Goal: Transaction & Acquisition: Purchase product/service

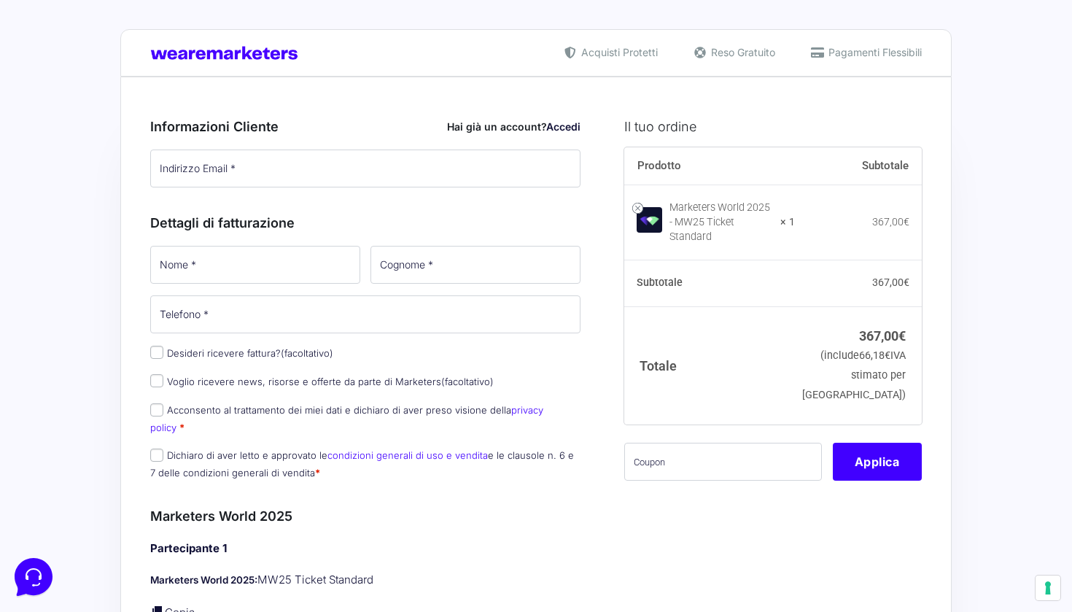
click at [263, 358] on label "Desideri ricevere fattura? (facoltativo)" at bounding box center [241, 353] width 183 height 12
click at [163, 358] on input "Desideri ricevere fattura? (facoltativo)" at bounding box center [156, 352] width 13 height 13
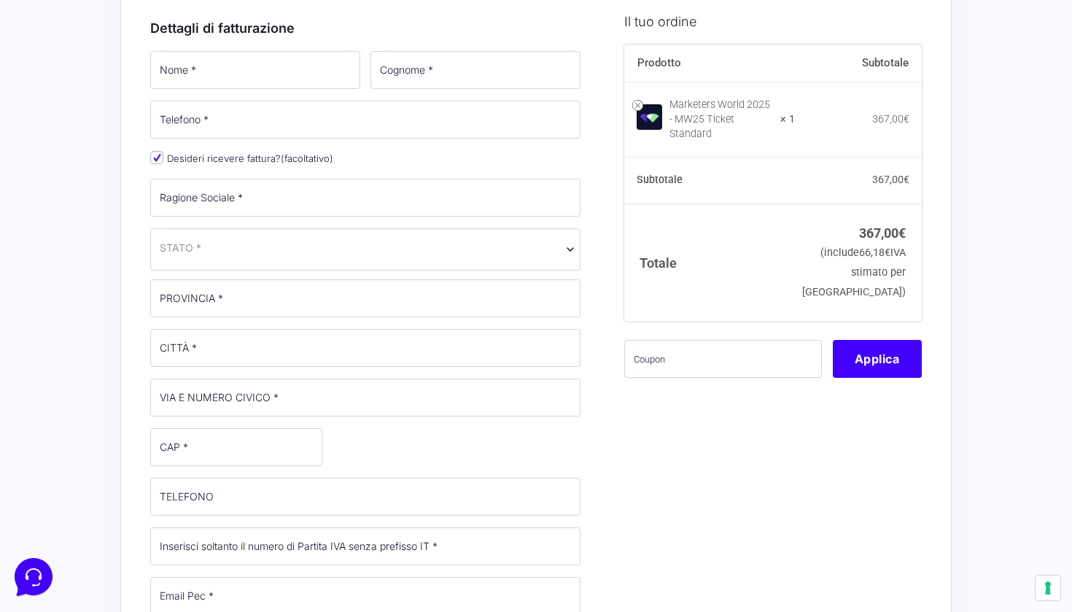
scroll to position [187, 0]
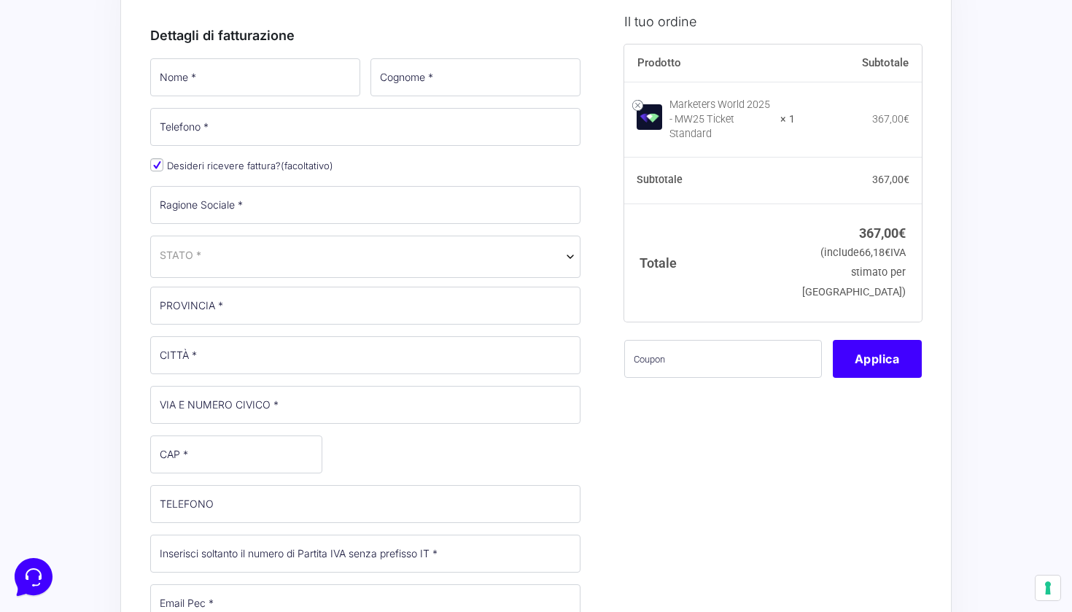
click at [155, 168] on input "Desideri ricevere fattura? (facoltativo)" at bounding box center [156, 164] width 13 height 13
checkbox input "false"
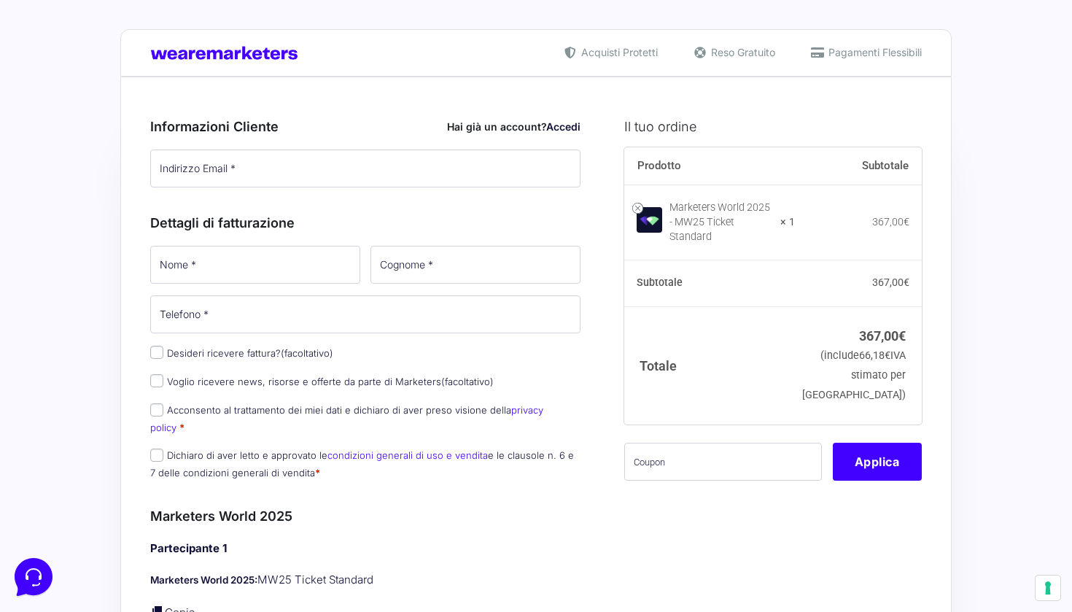
scroll to position [0, 0]
click at [825, 53] on span "Pagamenti Flessibili" at bounding box center [873, 51] width 97 height 15
type input "[DATE]"
click at [398, 269] on input "Emli" at bounding box center [476, 265] width 210 height 38
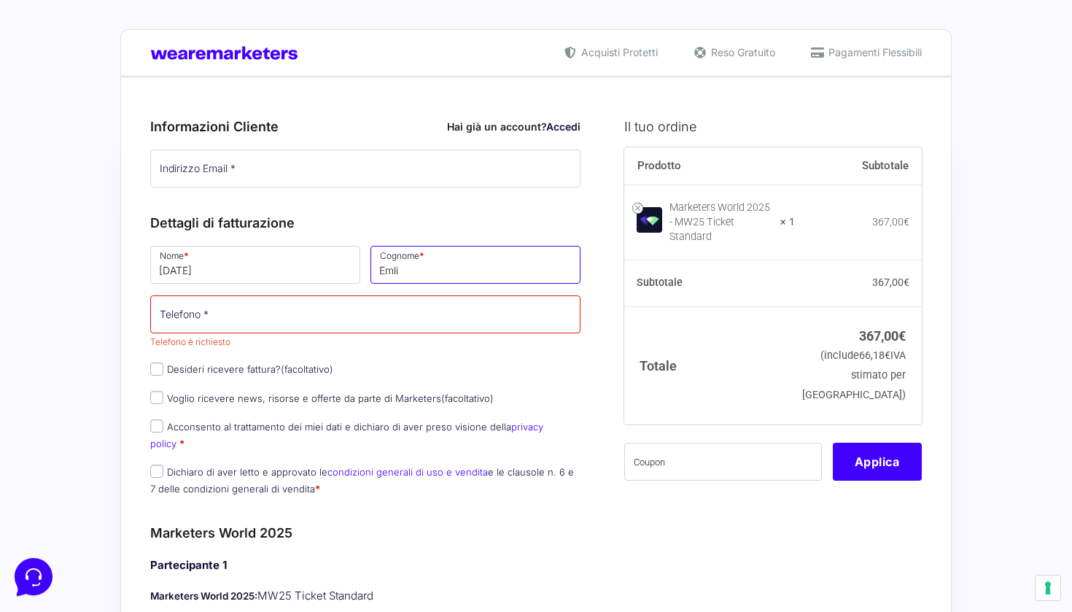
click at [395, 269] on input "Emli" at bounding box center [476, 265] width 210 height 38
type input "[PERSON_NAME]"
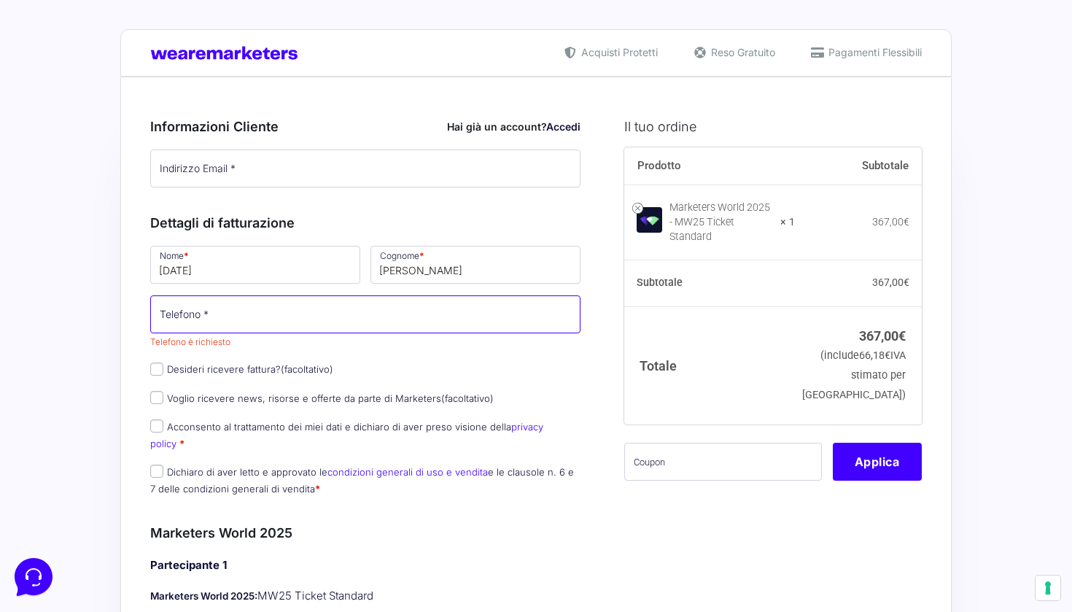
click at [424, 309] on input "Telefono *" at bounding box center [365, 314] width 430 height 38
type input "3927448425"
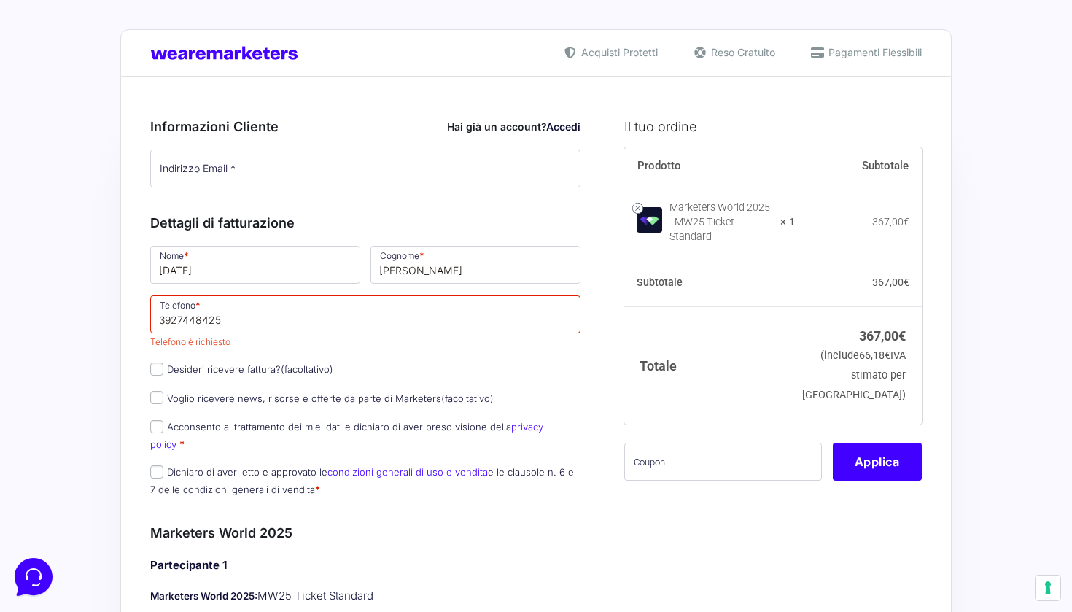
click at [411, 381] on div "Nome * [DATE][PERSON_NAME] * Emili Telefono * [PHONE_NUMBER] Telefono è richies…" at bounding box center [365, 376] width 441 height 264
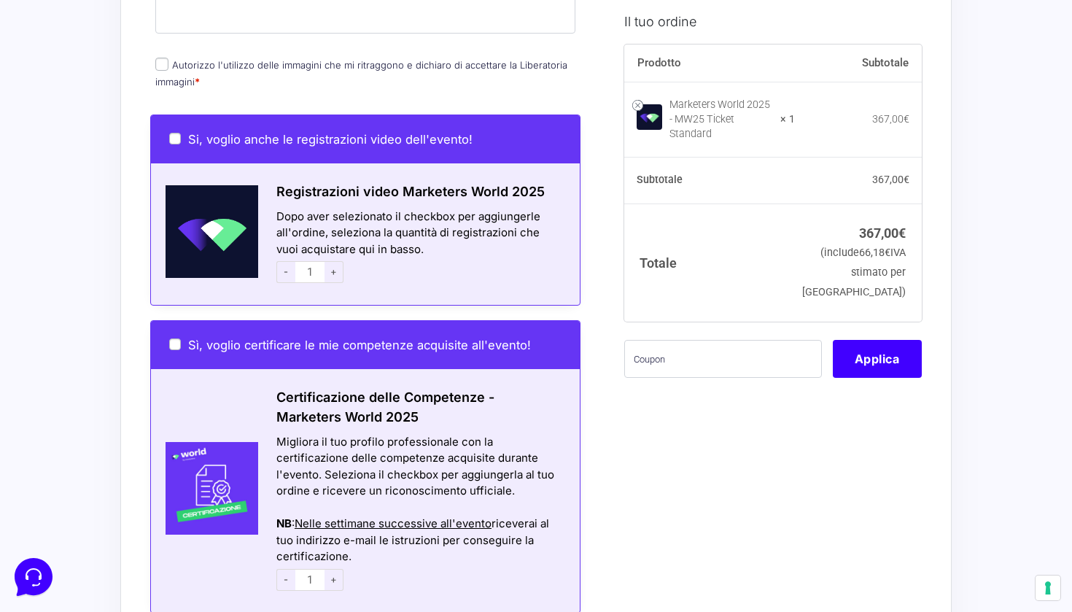
scroll to position [739, 0]
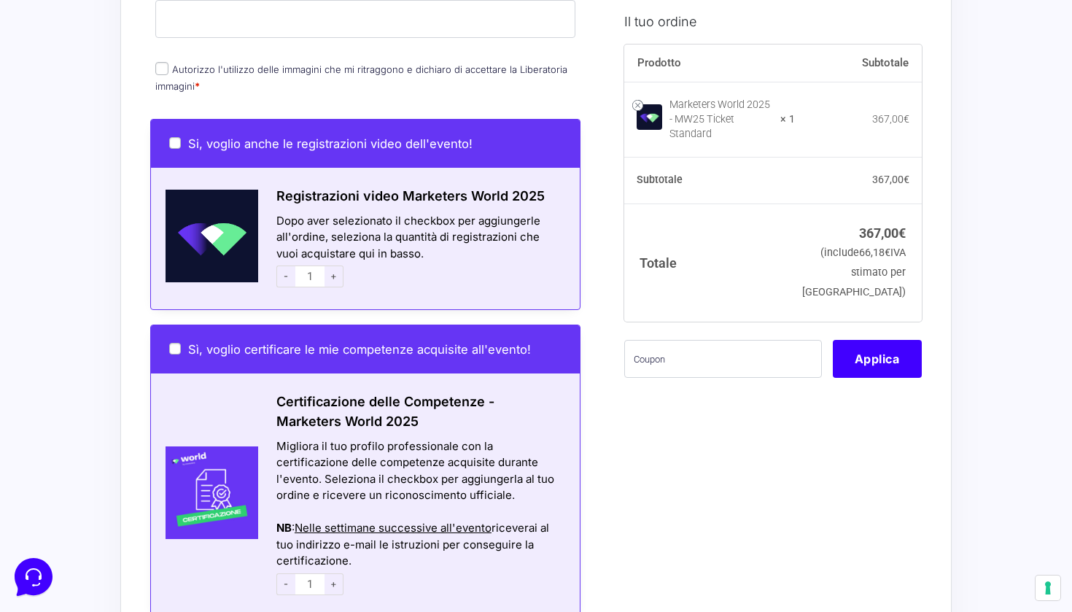
click at [173, 137] on input "Si, voglio anche le registrazioni video dell'evento!" at bounding box center [175, 143] width 12 height 12
checkbox input "true"
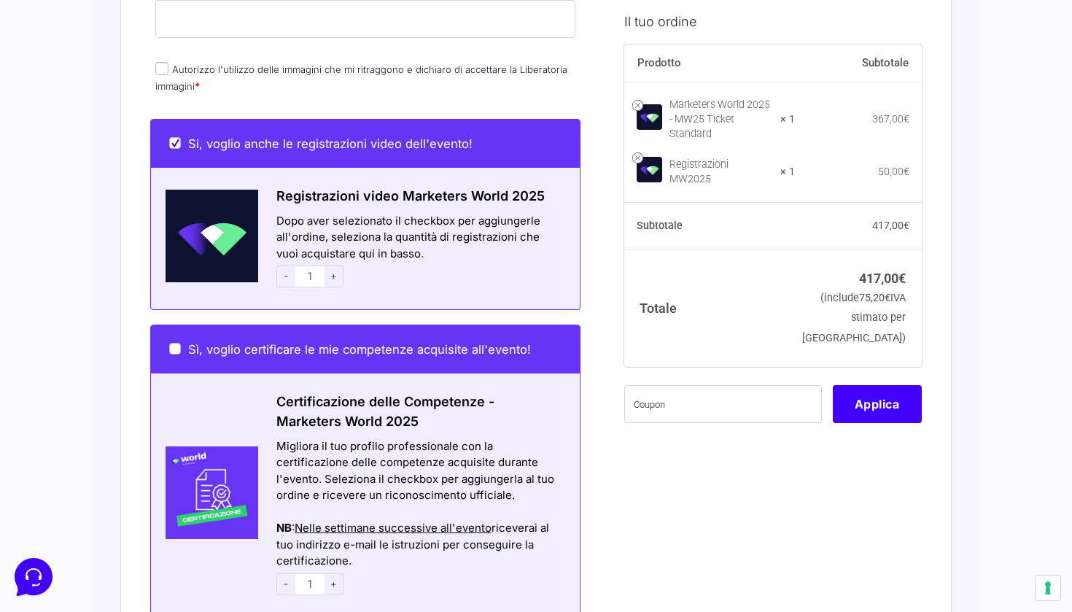
click at [173, 137] on input "Si, voglio anche le registrazioni video dell'evento!" at bounding box center [175, 143] width 12 height 12
checkbox input "false"
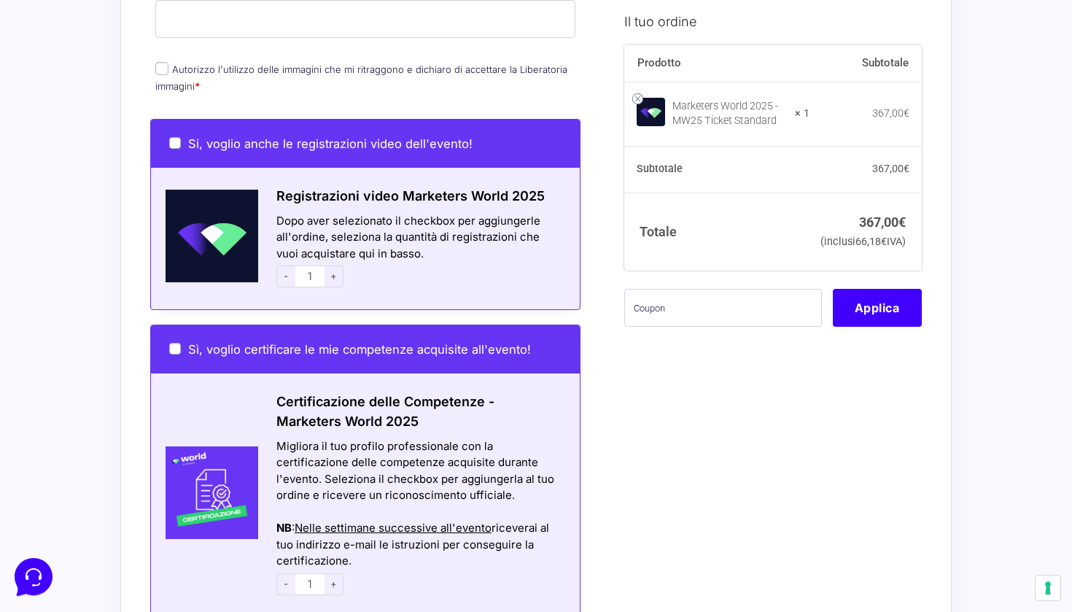
click at [179, 342] on label "Sì, voglio certificare le mie competenze acquisite all'evento!" at bounding box center [350, 349] width 362 height 15
click at [179, 343] on input "Sì, voglio certificare le mie competenze acquisite all'evento!" at bounding box center [175, 349] width 12 height 12
checkbox input "true"
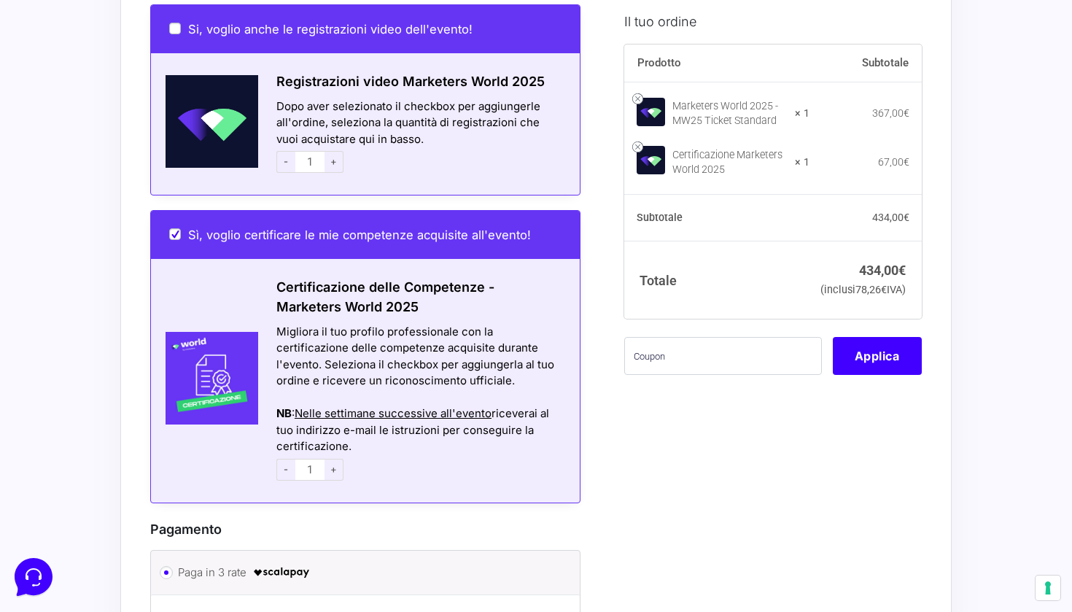
scroll to position [855, 0]
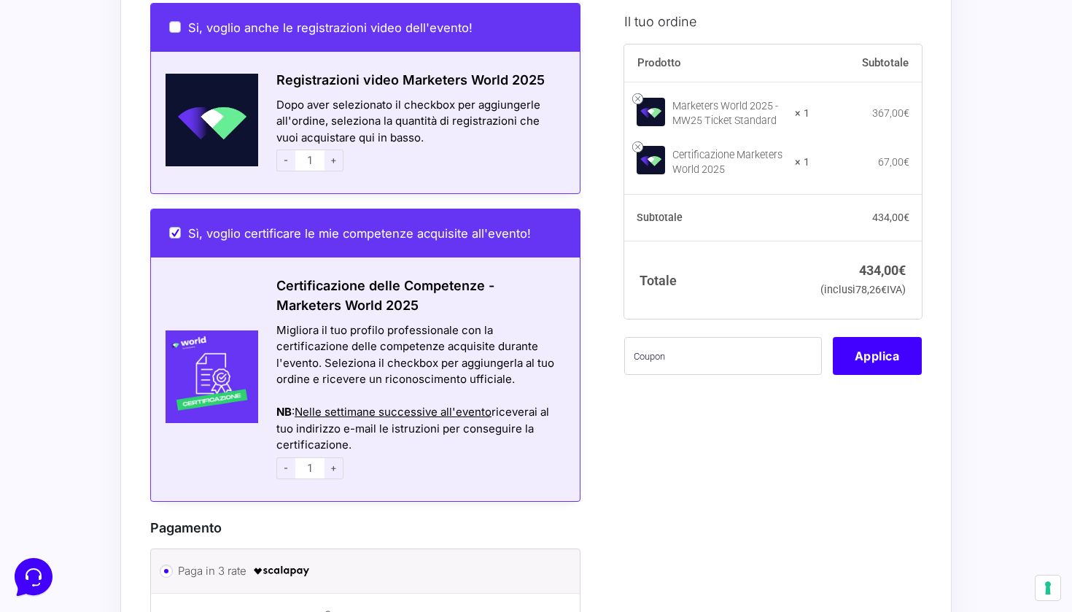
click at [172, 227] on input "Sì, voglio certificare le mie competenze acquisite all'evento!" at bounding box center [175, 233] width 12 height 12
checkbox input "false"
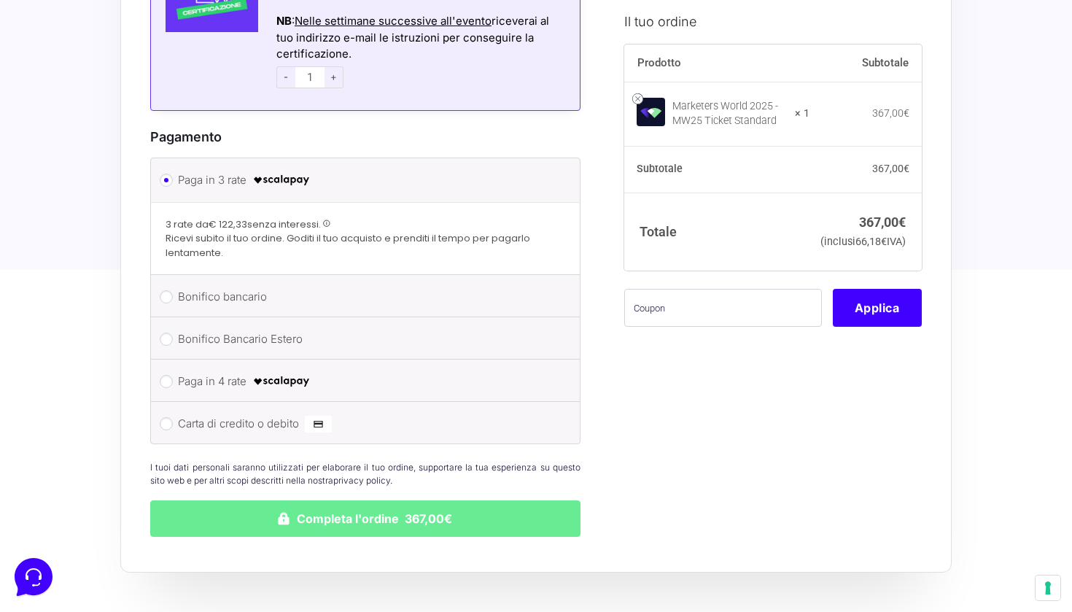
scroll to position [1217, 0]
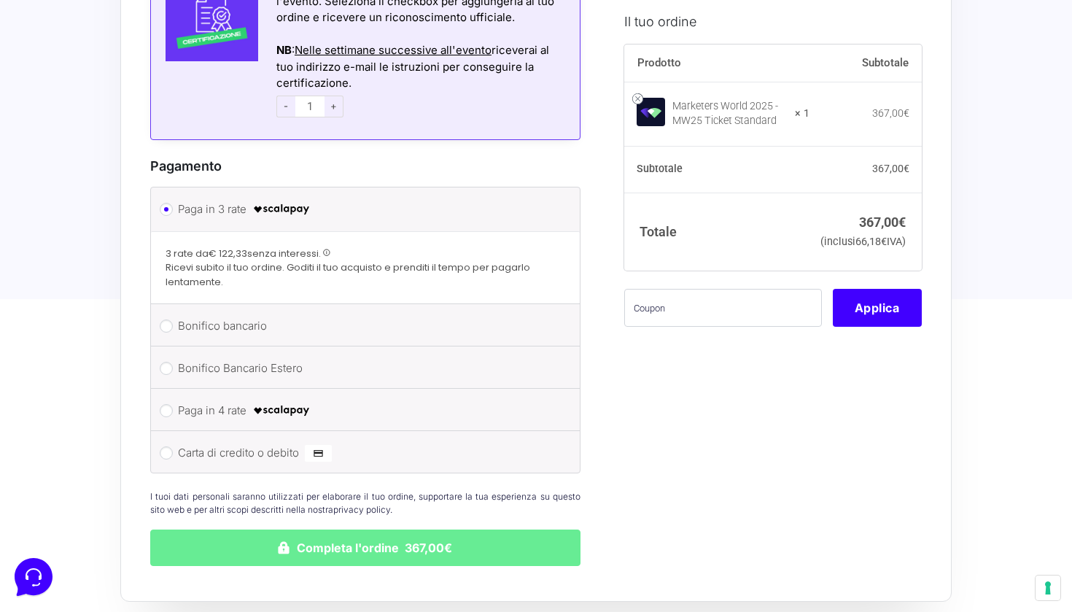
click at [255, 442] on label "Carta di credito o debito" at bounding box center [363, 453] width 370 height 22
click at [173, 446] on input "Carta di credito o debito" at bounding box center [166, 452] width 13 height 13
radio input "true"
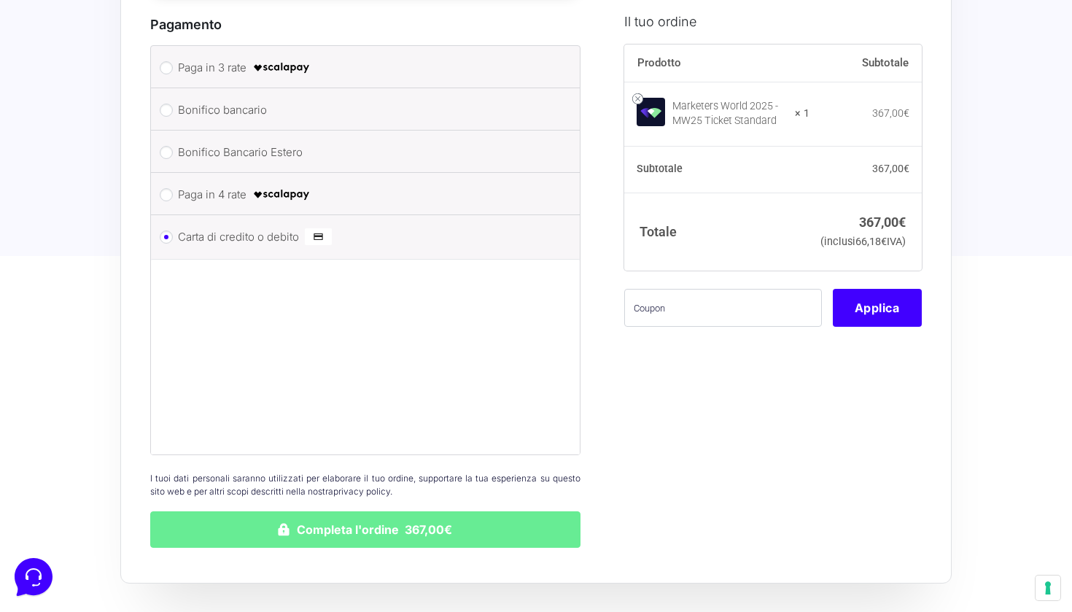
scroll to position [1325, 0]
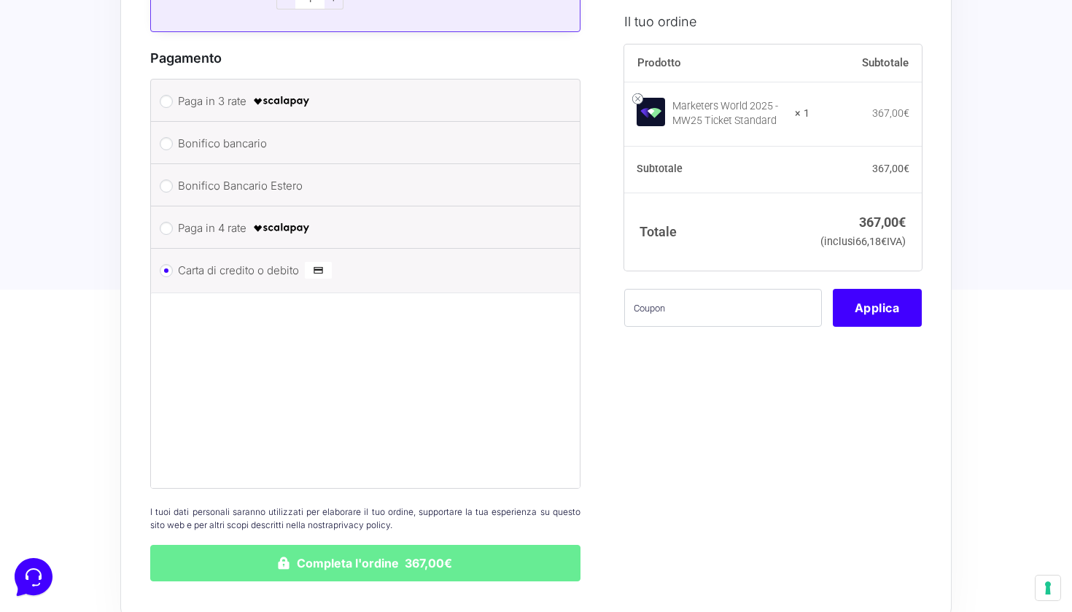
click at [220, 133] on label "Bonifico bancario" at bounding box center [363, 144] width 370 height 22
click at [173, 137] on input "Bonifico bancario" at bounding box center [166, 143] width 13 height 13
radio input "true"
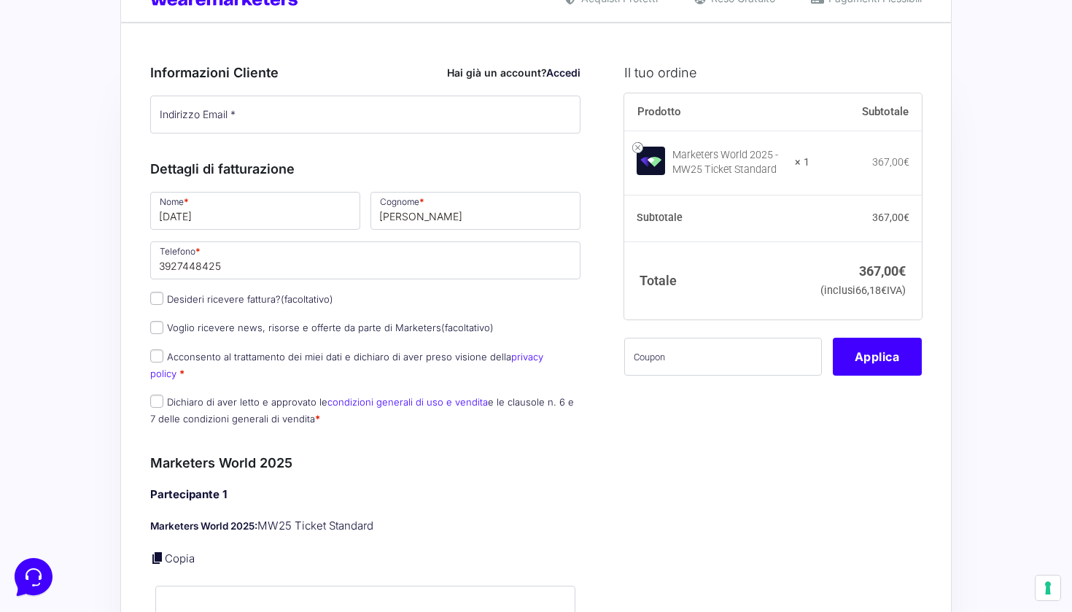
scroll to position [54, 0]
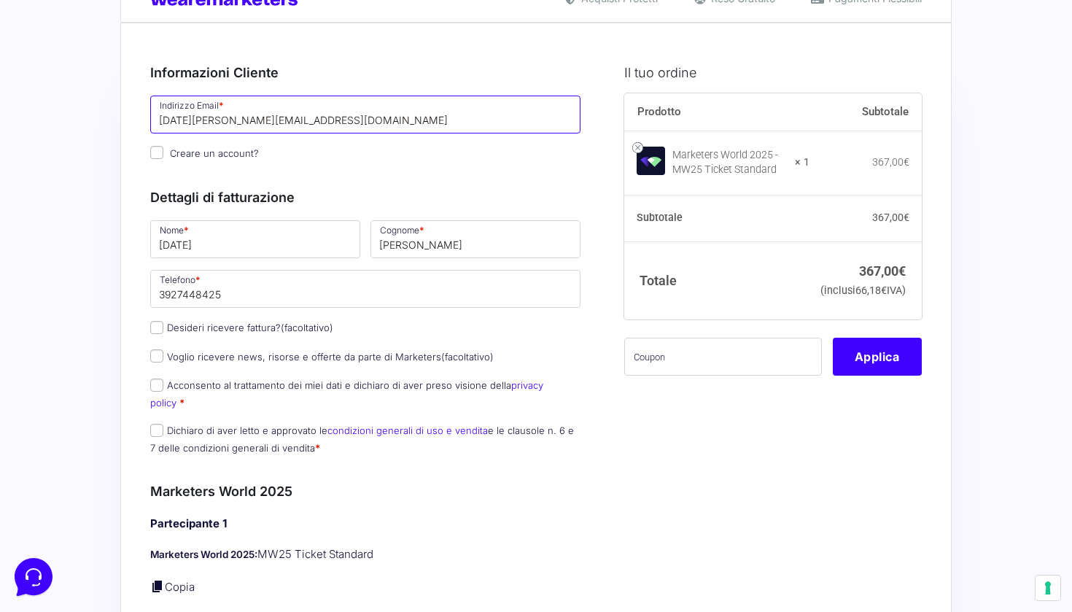
type input "[DATE][PERSON_NAME][EMAIL_ADDRESS][DOMAIN_NAME]"
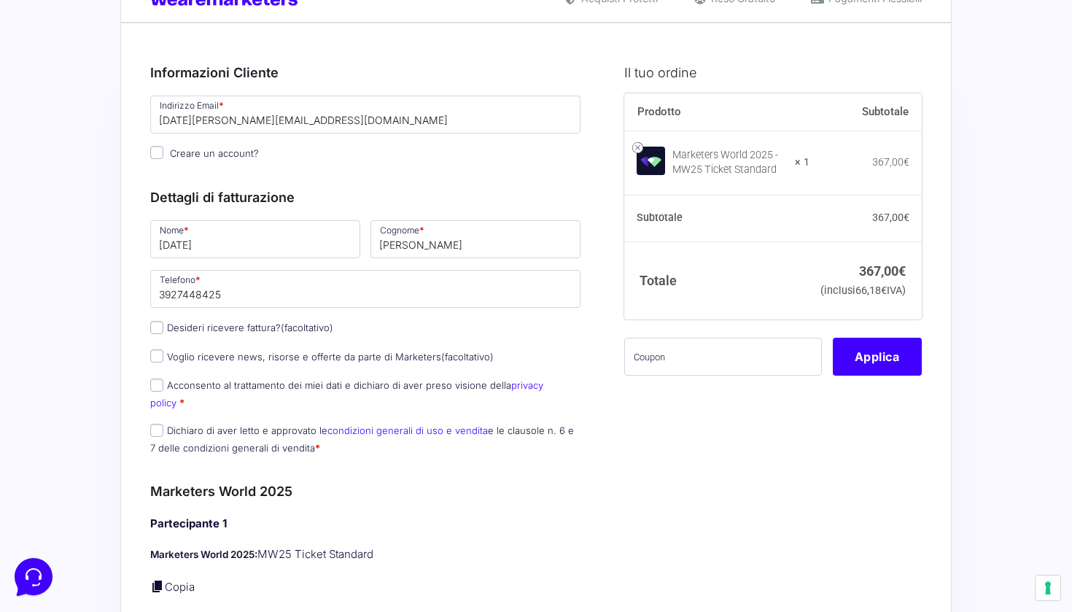
click at [152, 148] on input "Creare un account?" at bounding box center [156, 152] width 13 height 13
checkbox input "true"
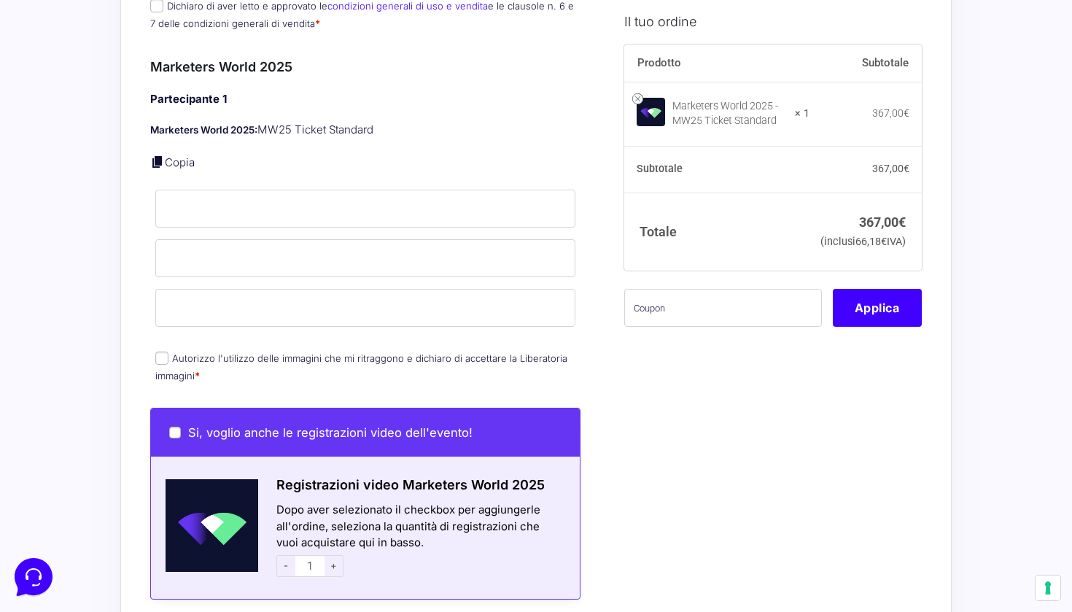
scroll to position [481, 0]
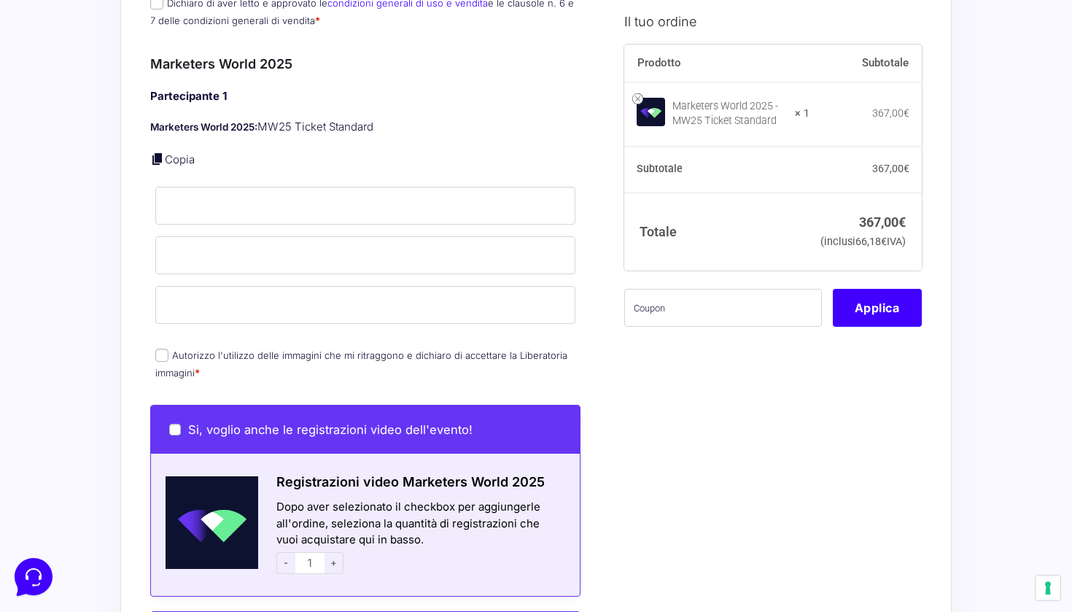
click at [325, 349] on label "Autorizzo l'utilizzo delle immagini che mi ritraggono e dichiaro di accettare l…" at bounding box center [361, 363] width 412 height 28
click at [168, 349] on input "Autorizzo l'utilizzo delle immagini che mi ritraggono e dichiaro di accettare l…" at bounding box center [161, 355] width 13 height 13
checkbox input "true"
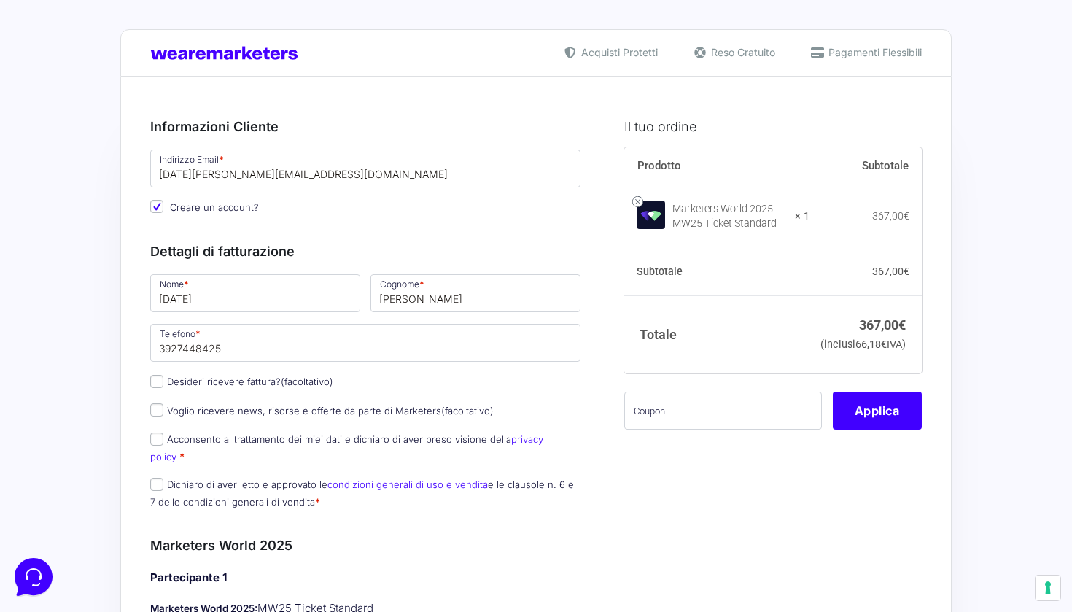
scroll to position [0, 0]
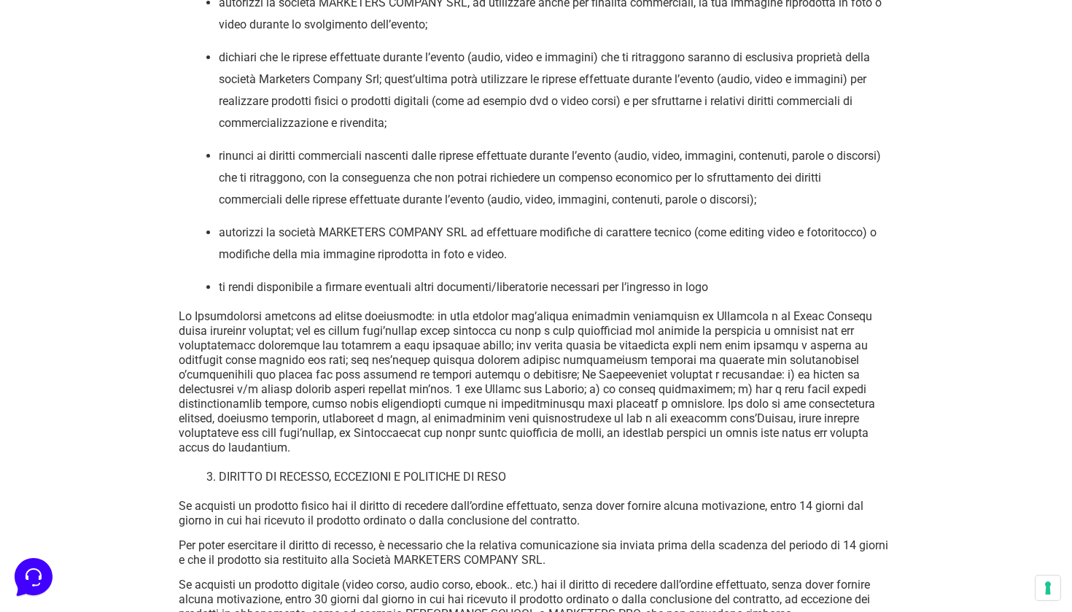
scroll to position [4647, 0]
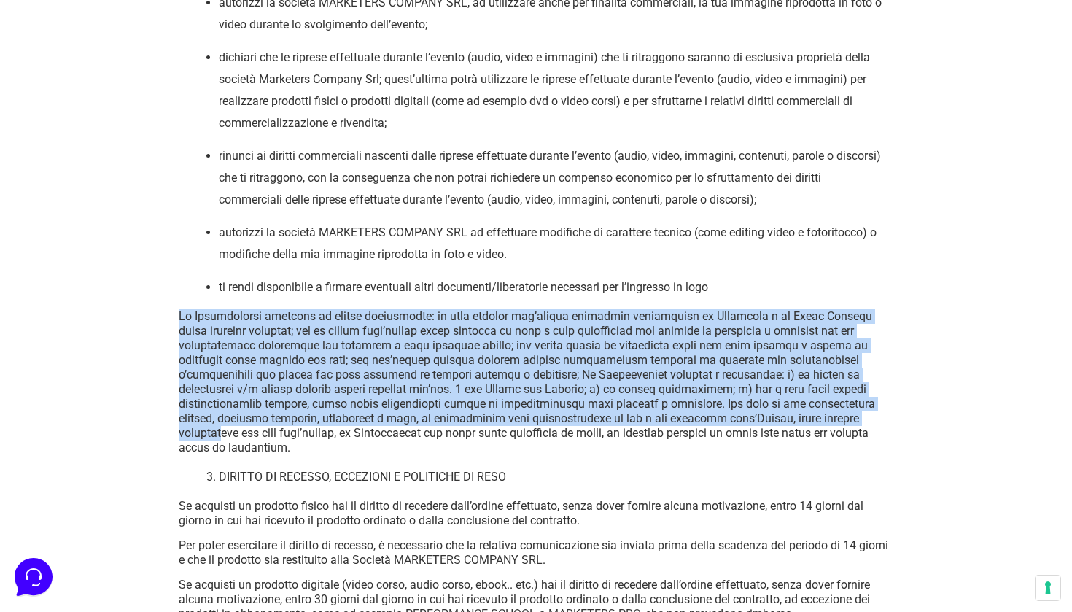
drag, startPoint x: 597, startPoint y: 344, endPoint x: 808, endPoint y: 458, distance: 240.2
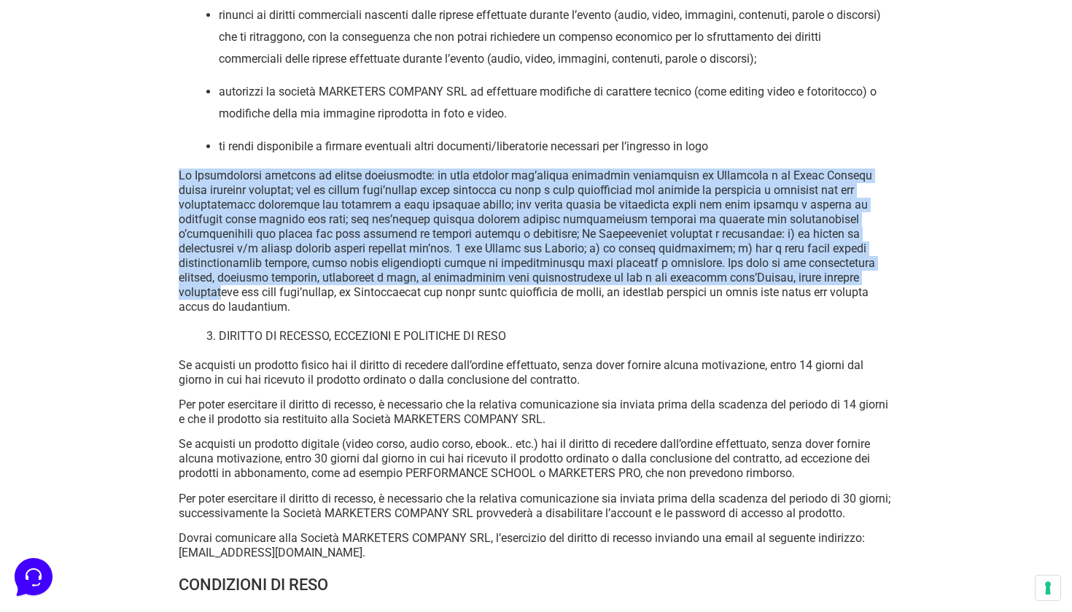
scroll to position [4778, 0]
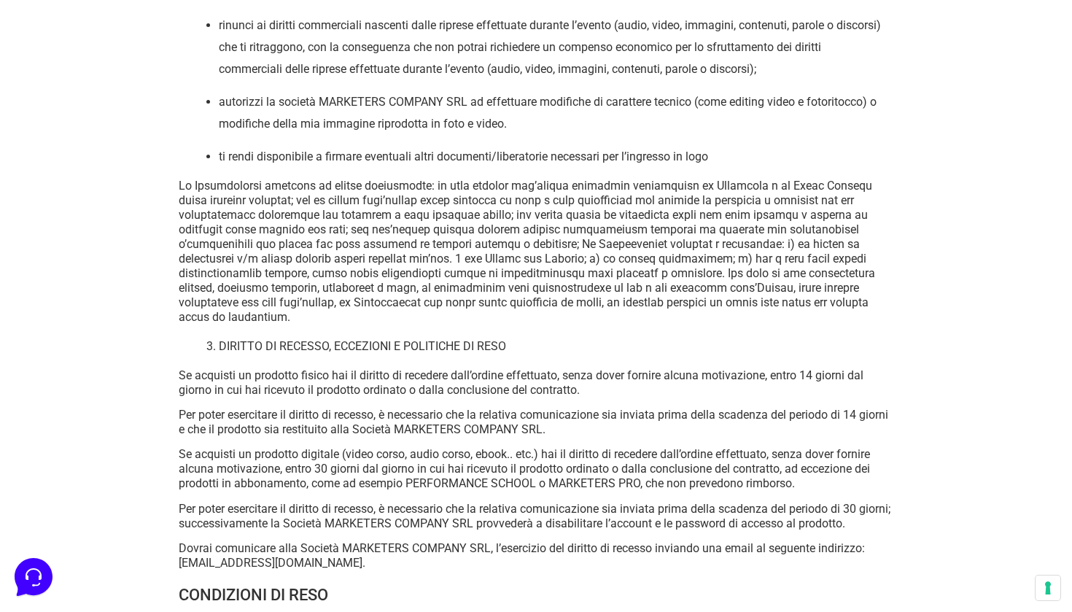
click at [707, 397] on p "Se acquisti un prodotto fisico hai il diritto di recedere dall’ordine effettuat…" at bounding box center [536, 382] width 715 height 29
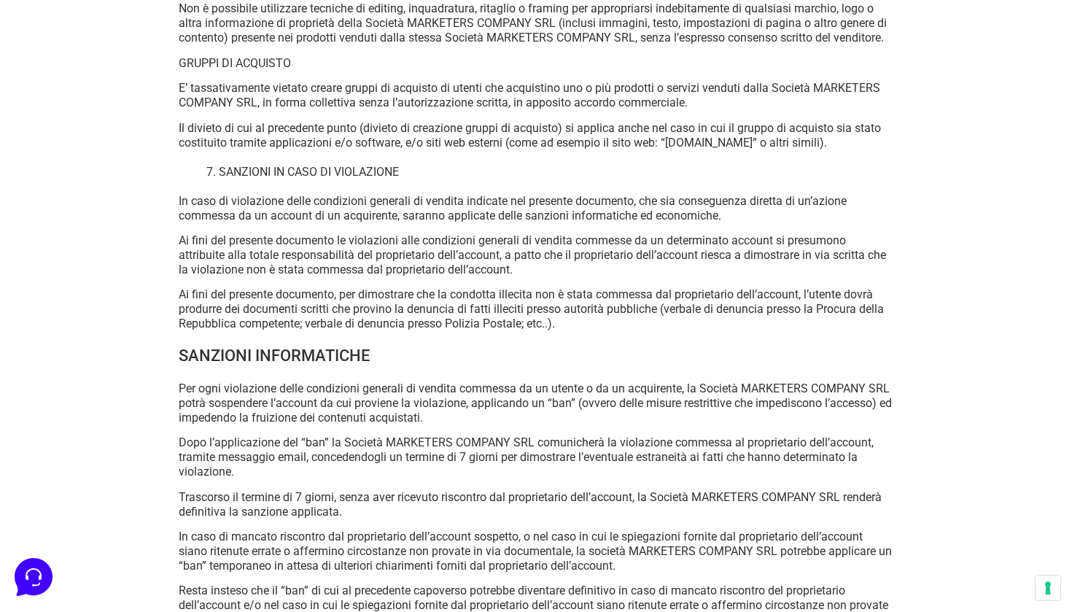
scroll to position [8024, 0]
